Goal: Task Accomplishment & Management: Use online tool/utility

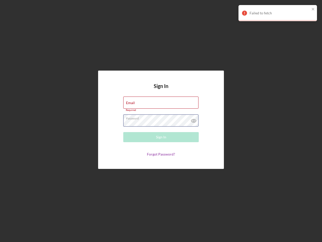
click at [161, 121] on div "Password Required" at bounding box center [161, 120] width 76 height 13
click at [194, 119] on icon at bounding box center [194, 120] width 13 height 13
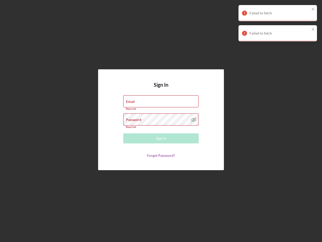
click at [278, 13] on div "Failed to fetch" at bounding box center [280, 13] width 60 height 4
